Goal: Task Accomplishment & Management: Manage account settings

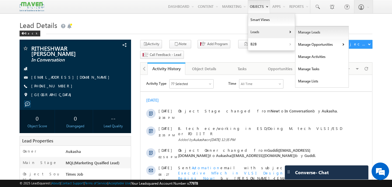
click at [307, 30] on link "Manage Leads" at bounding box center [321, 32] width 53 height 12
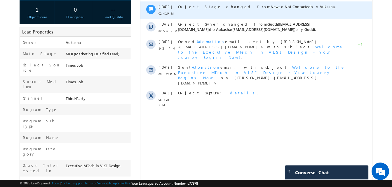
scroll to position [105, 0]
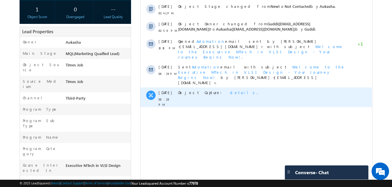
click at [230, 90] on span "details" at bounding box center [243, 92] width 27 height 5
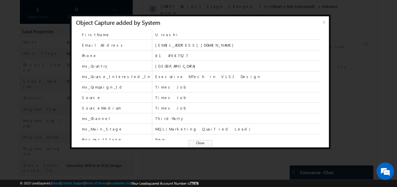
click at [204, 143] on span "Close" at bounding box center [200, 143] width 24 height 6
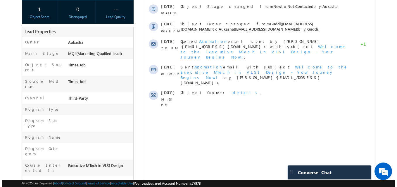
scroll to position [0, 0]
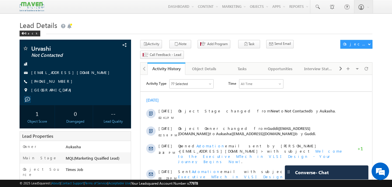
click at [201, 27] on h1 "Lead Details" at bounding box center [196, 24] width 353 height 11
click at [205, 27] on h1 "Lead Details" at bounding box center [196, 24] width 353 height 11
click at [220, 29] on h1 "Lead Details" at bounding box center [196, 24] width 353 height 11
drag, startPoint x: 56, startPoint y: 49, endPoint x: 32, endPoint y: 49, distance: 23.9
click at [32, 49] on span "Urvashi" at bounding box center [65, 49] width 69 height 6
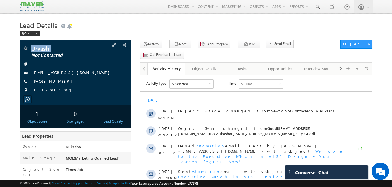
copy span "Urvashi"
drag, startPoint x: 63, startPoint y: 81, endPoint x: 60, endPoint y: 83, distance: 3.7
click at [60, 83] on div "[PHONE_NUMBER]" at bounding box center [75, 82] width 106 height 6
copy div "[PHONE_NUMBER]"
click at [180, 40] on div "Lead Details Back" at bounding box center [196, 29] width 353 height 21
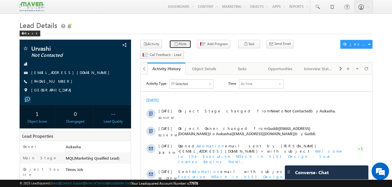
click at [179, 44] on button "Note" at bounding box center [180, 44] width 22 height 8
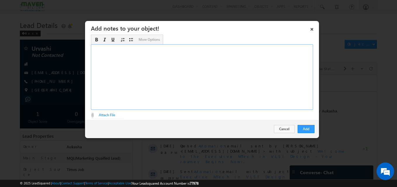
click at [222, 73] on div "Rich Text Editor, Description-inline-editor-div" at bounding box center [202, 77] width 222 height 66
paste div "Rich Text Editor, Description-inline-editor-div"
click at [300, 126] on button "Add" at bounding box center [305, 129] width 17 height 8
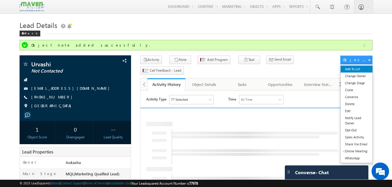
click at [361, 68] on link "Add To List" at bounding box center [357, 69] width 32 height 7
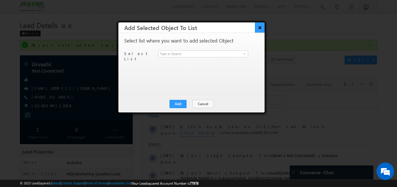
click at [258, 27] on button "×" at bounding box center [260, 27] width 10 height 10
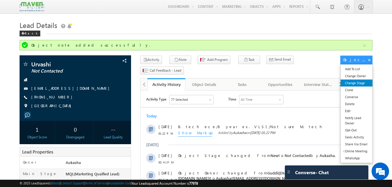
click at [356, 85] on link "Change Stage" at bounding box center [357, 83] width 32 height 7
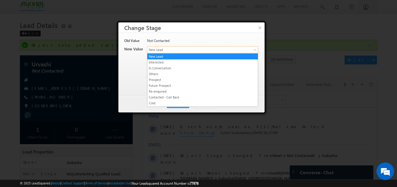
click at [174, 52] on span "New Lead" at bounding box center [192, 49] width 91 height 5
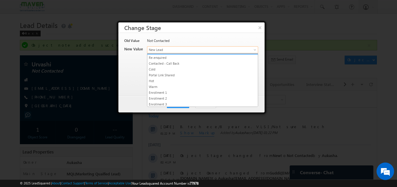
scroll to position [34, 0]
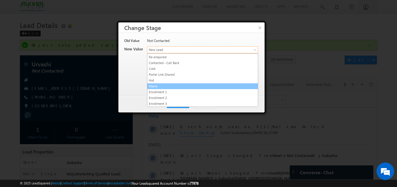
click at [168, 84] on link "Warm" at bounding box center [202, 86] width 110 height 5
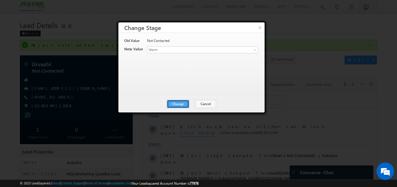
click at [176, 104] on button "Change" at bounding box center [178, 104] width 22 height 8
